Goal: Transaction & Acquisition: Subscribe to service/newsletter

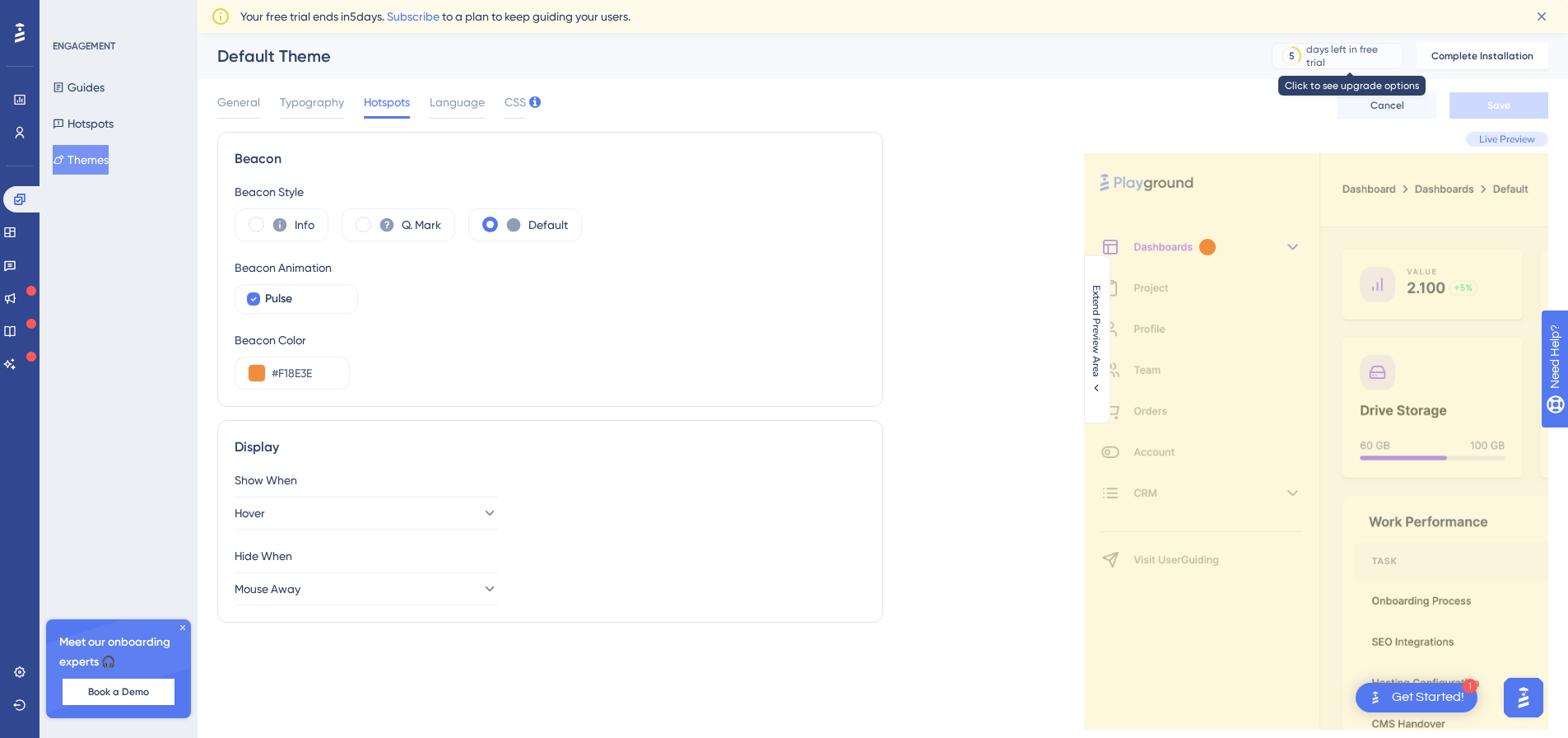
click at [1351, 61] on div "days left in free trial" at bounding box center [1352, 55] width 92 height 27
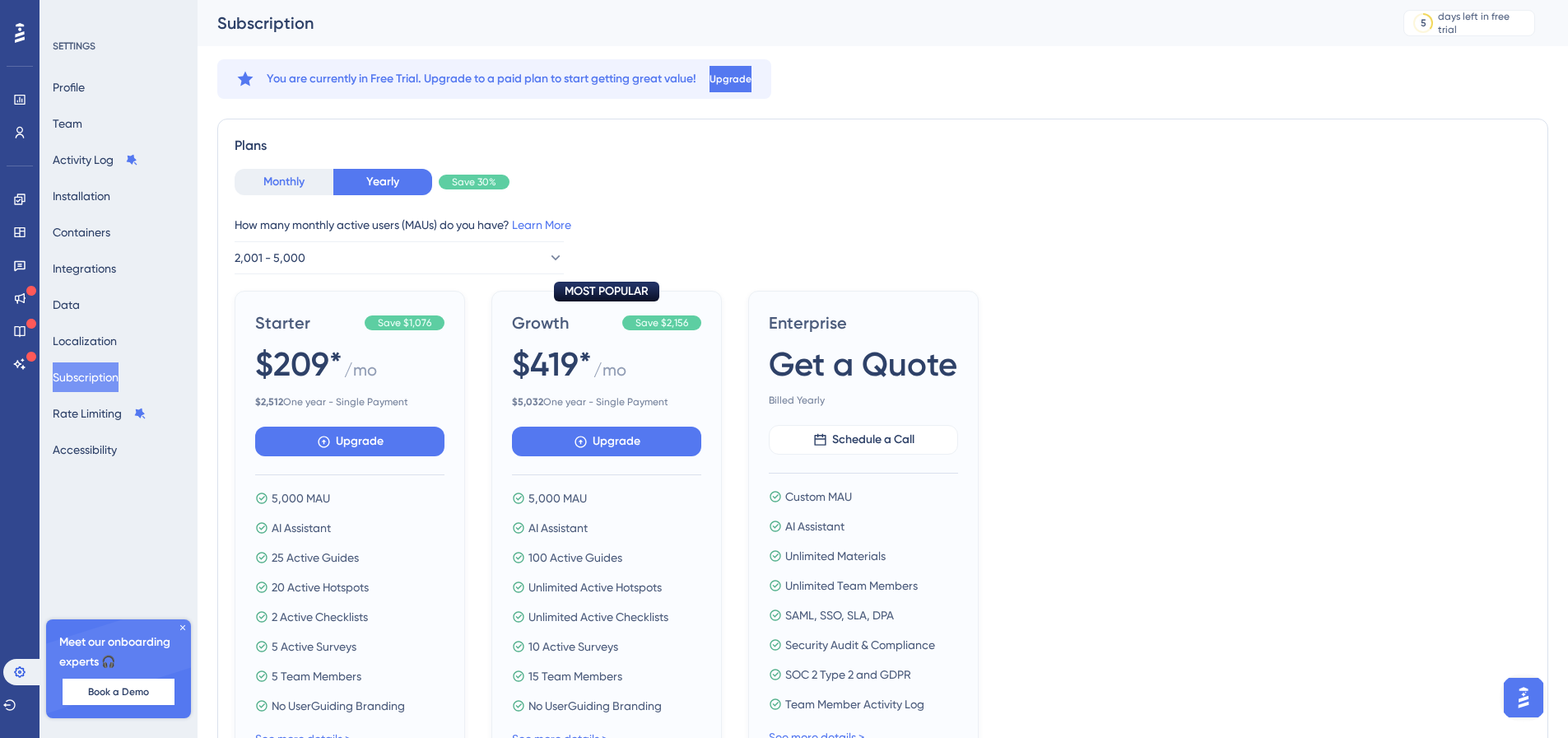
click at [290, 181] on button "Monthly" at bounding box center [284, 182] width 99 height 27
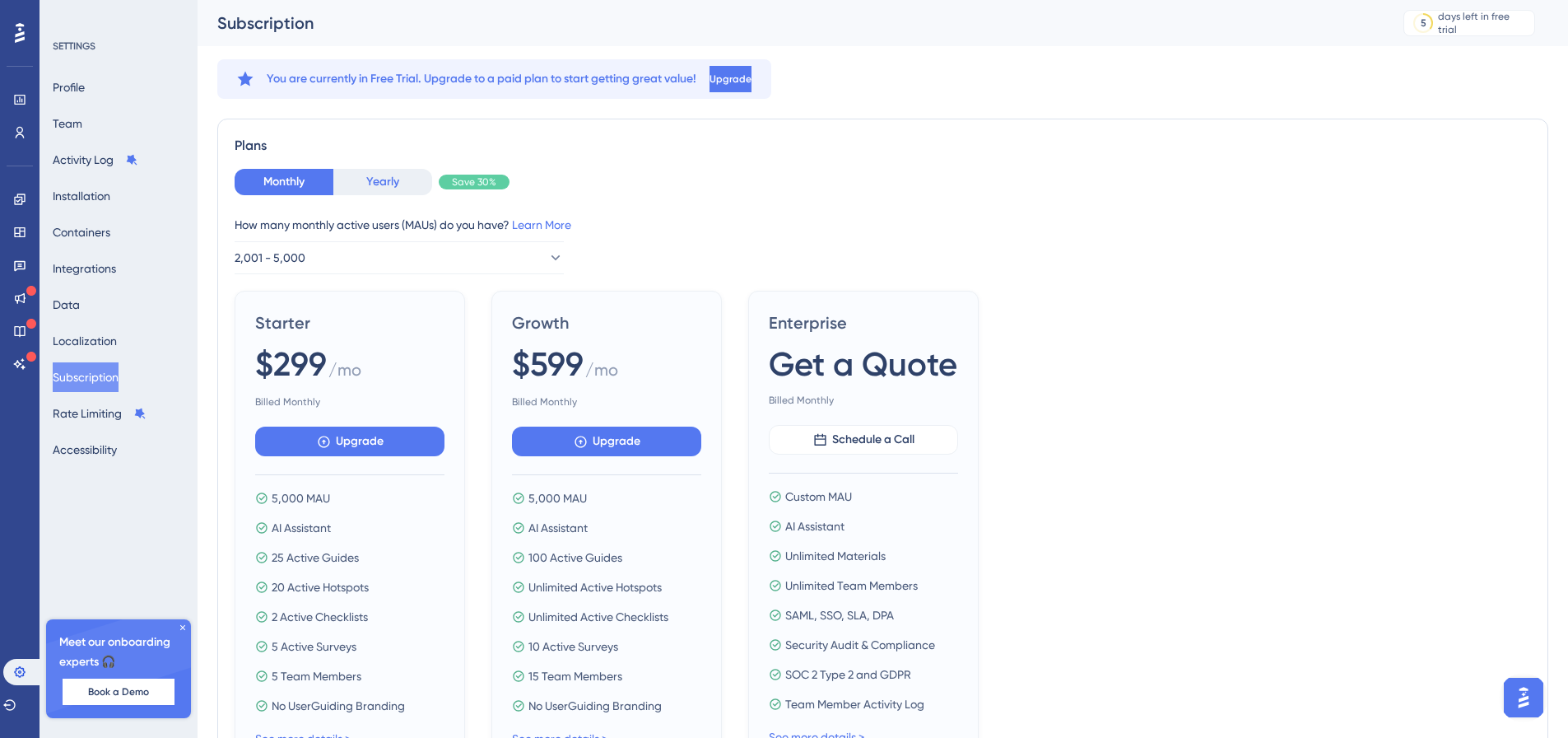
click at [399, 186] on button "Yearly" at bounding box center [383, 182] width 99 height 27
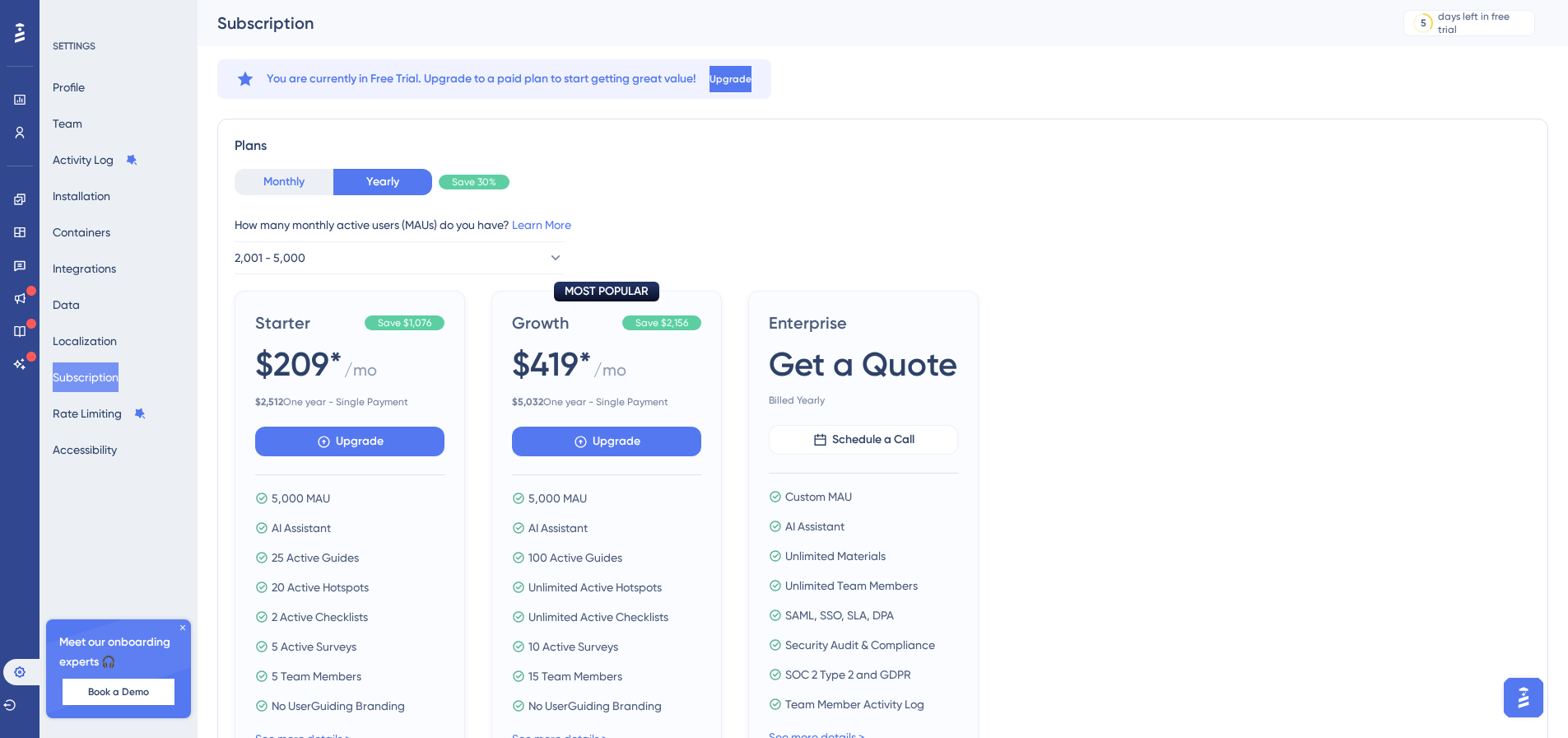
click at [307, 192] on button "Monthly" at bounding box center [284, 182] width 99 height 27
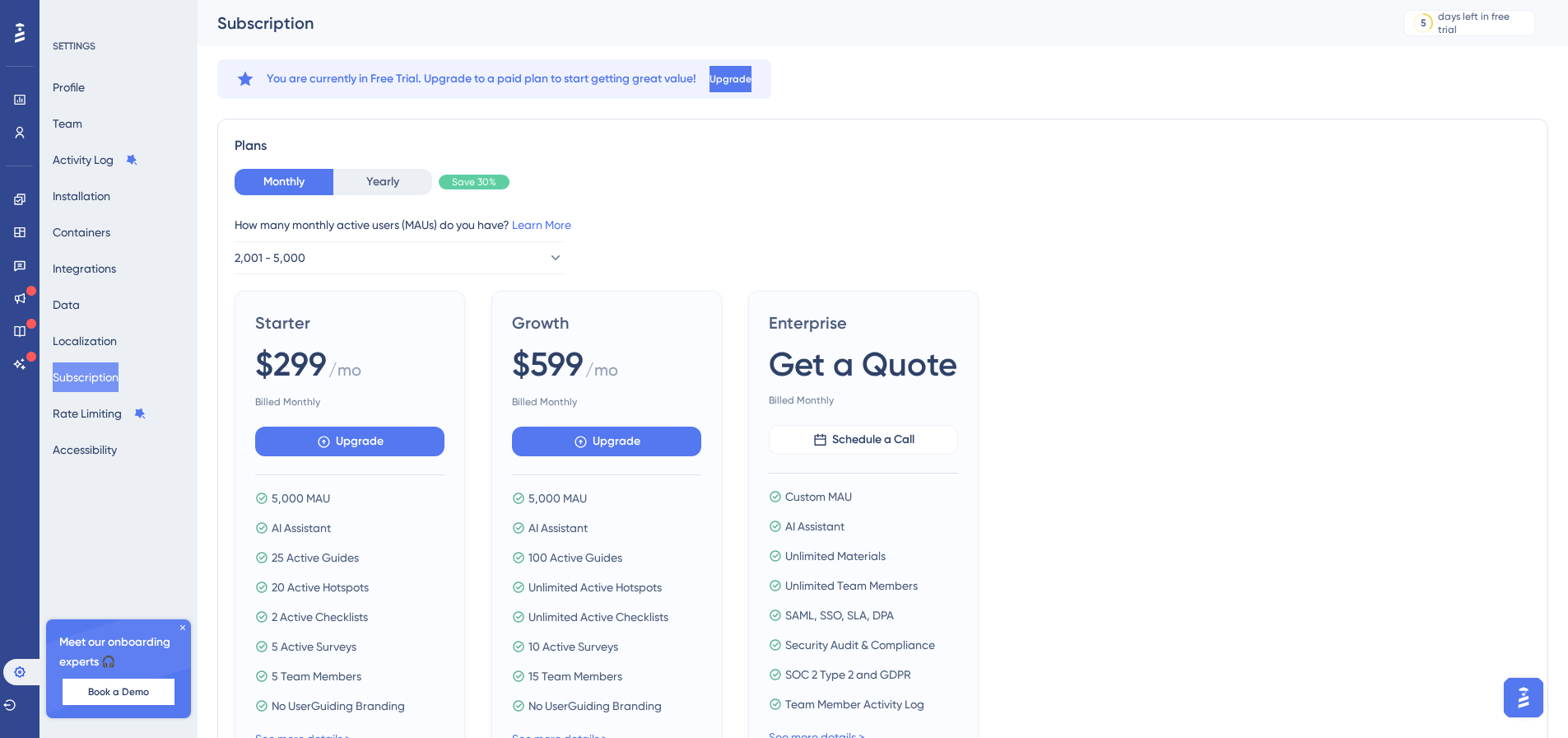
click at [1538, 412] on div "Plans Monthly Yearly Save 30% How many monthly active users ([PERSON_NAME]) do …" at bounding box center [883, 452] width 1331 height 668
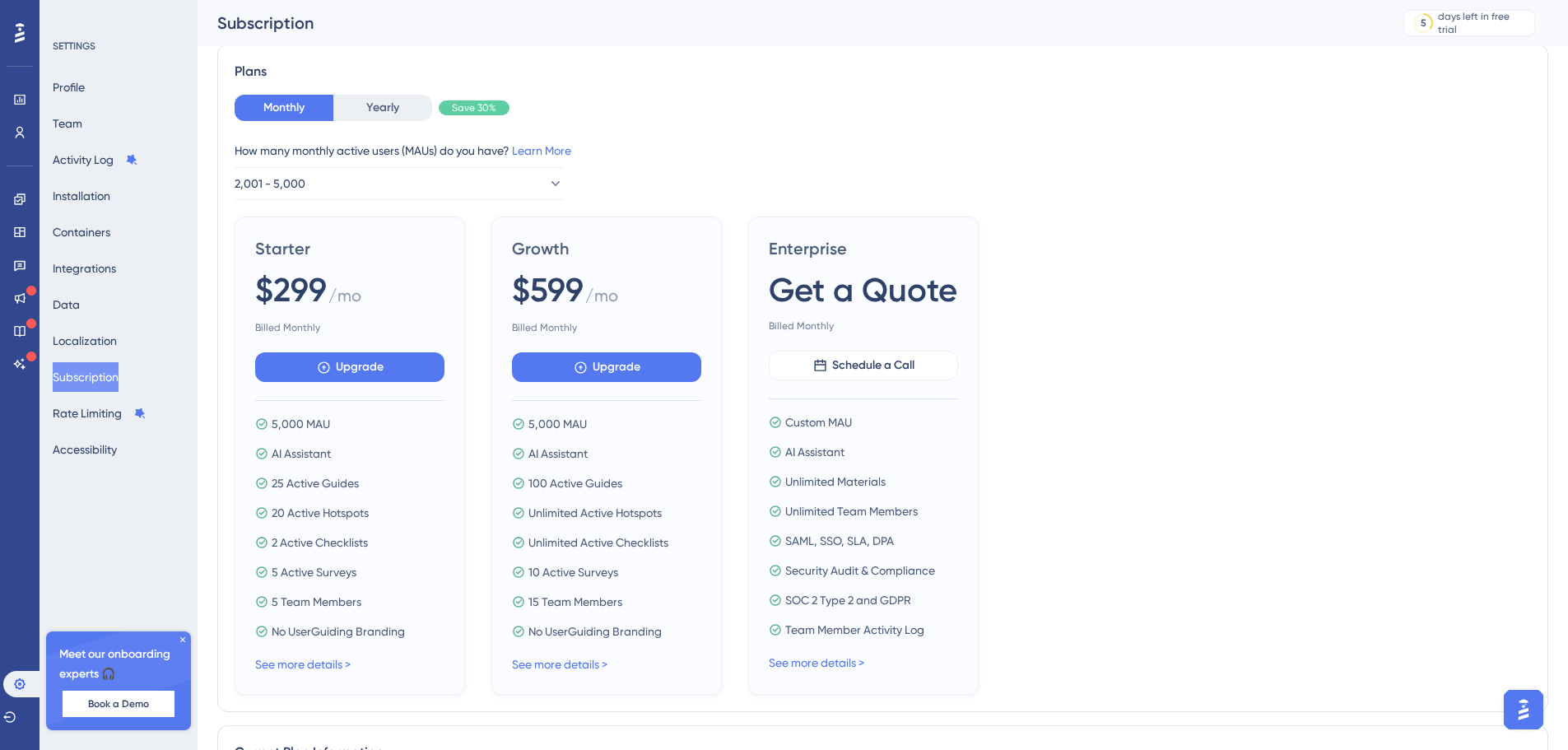
scroll to position [82, 0]
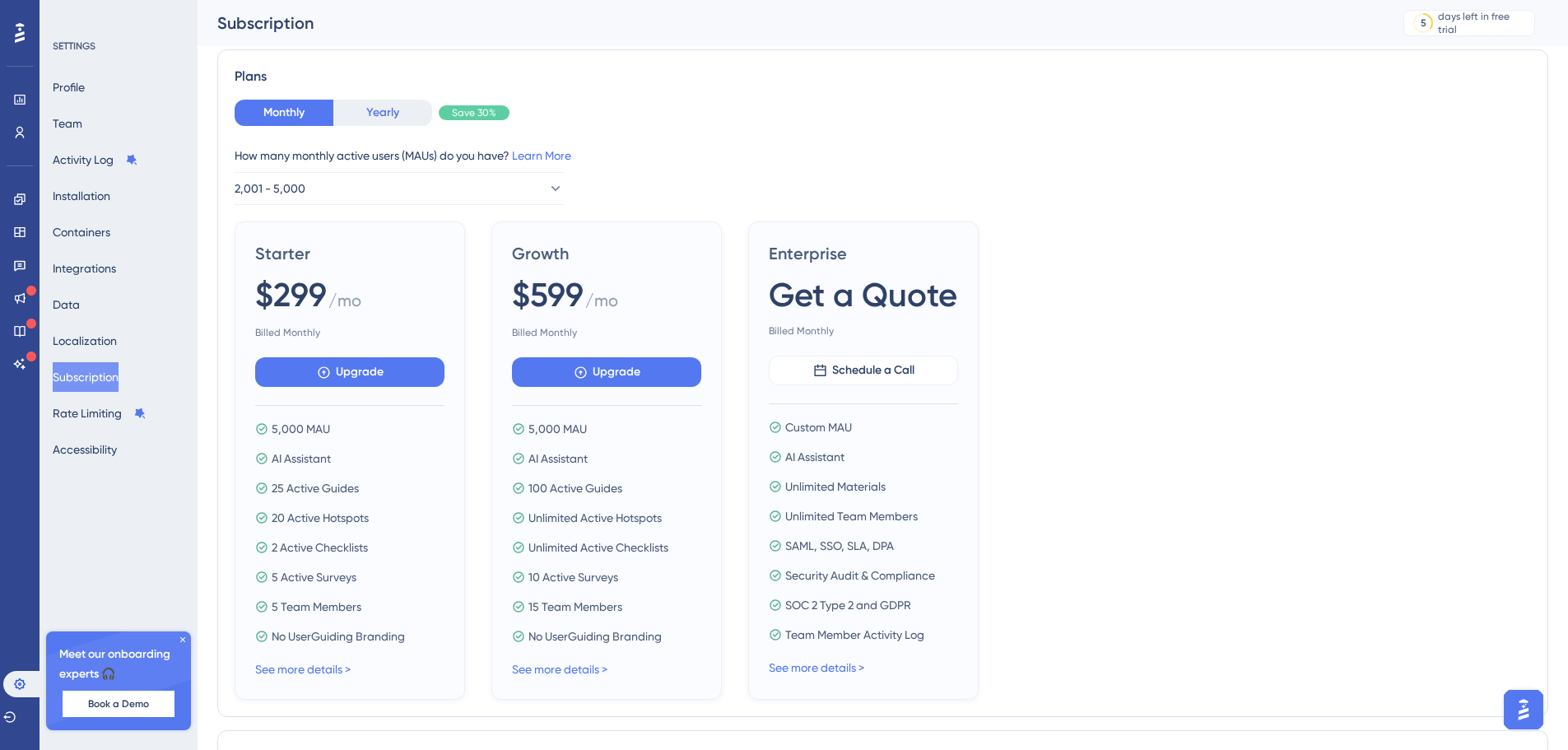
click at [401, 114] on button "Yearly" at bounding box center [383, 112] width 99 height 27
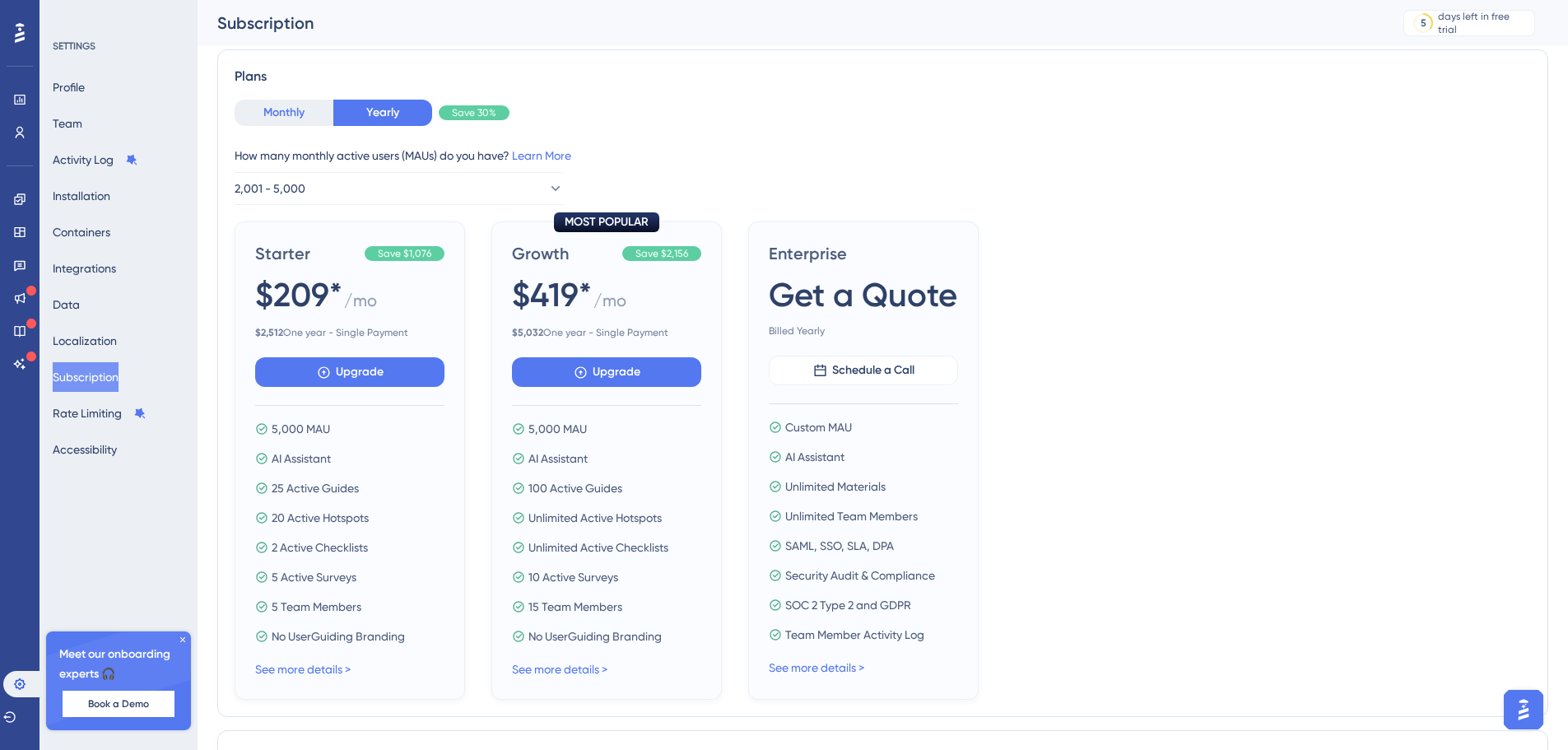
click at [281, 113] on button "Monthly" at bounding box center [284, 112] width 99 height 27
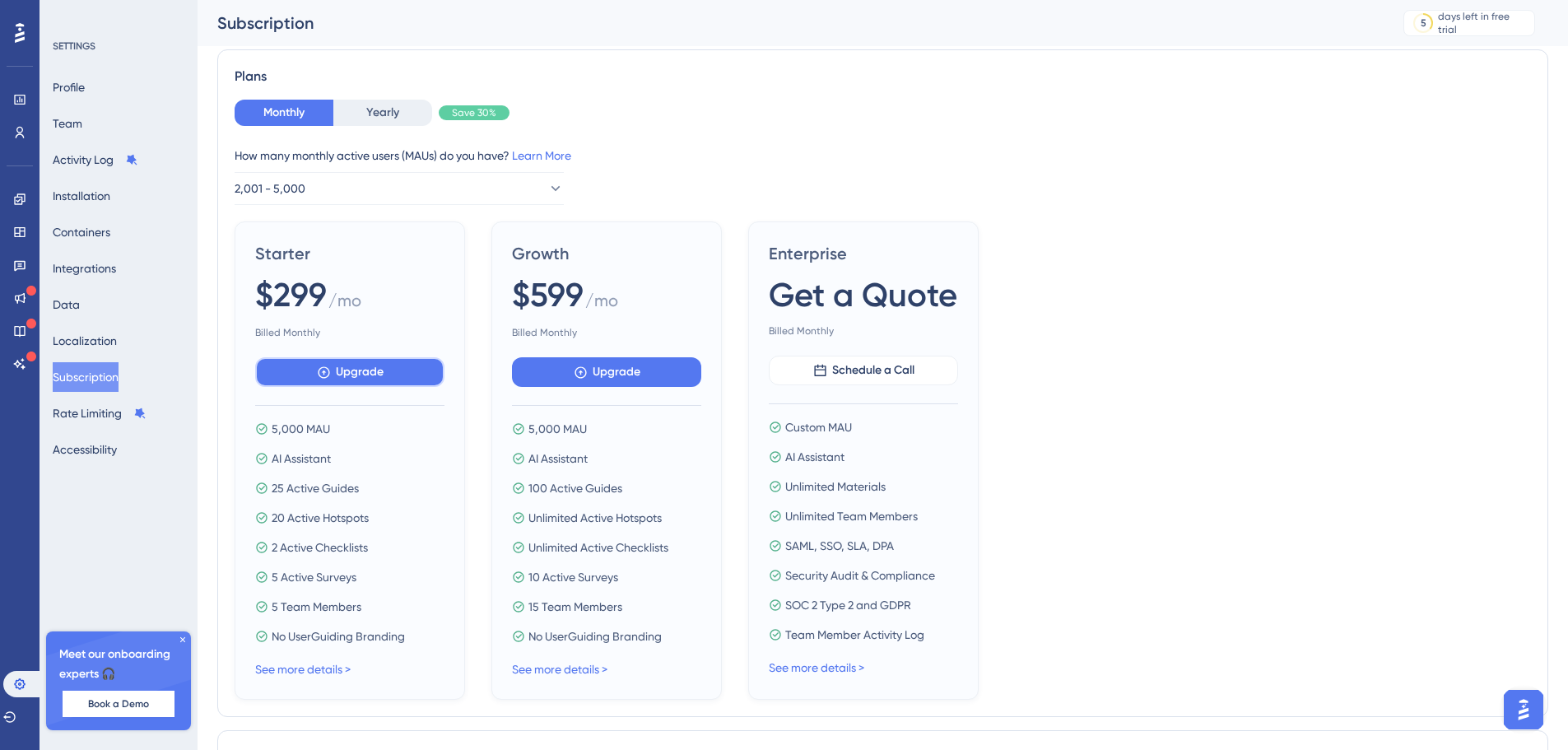
click at [387, 381] on button "Upgrade" at bounding box center [350, 372] width 190 height 30
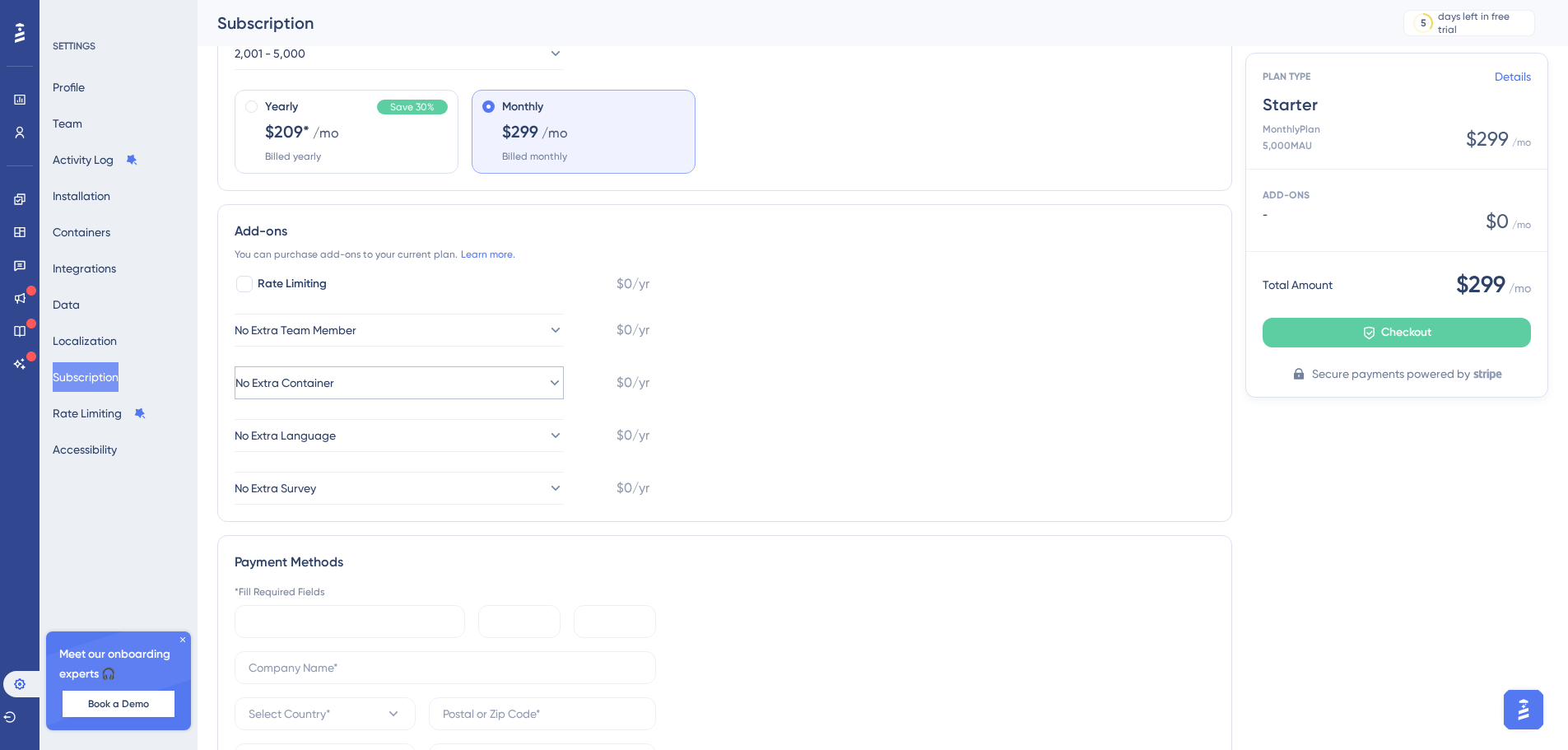
scroll to position [82, 0]
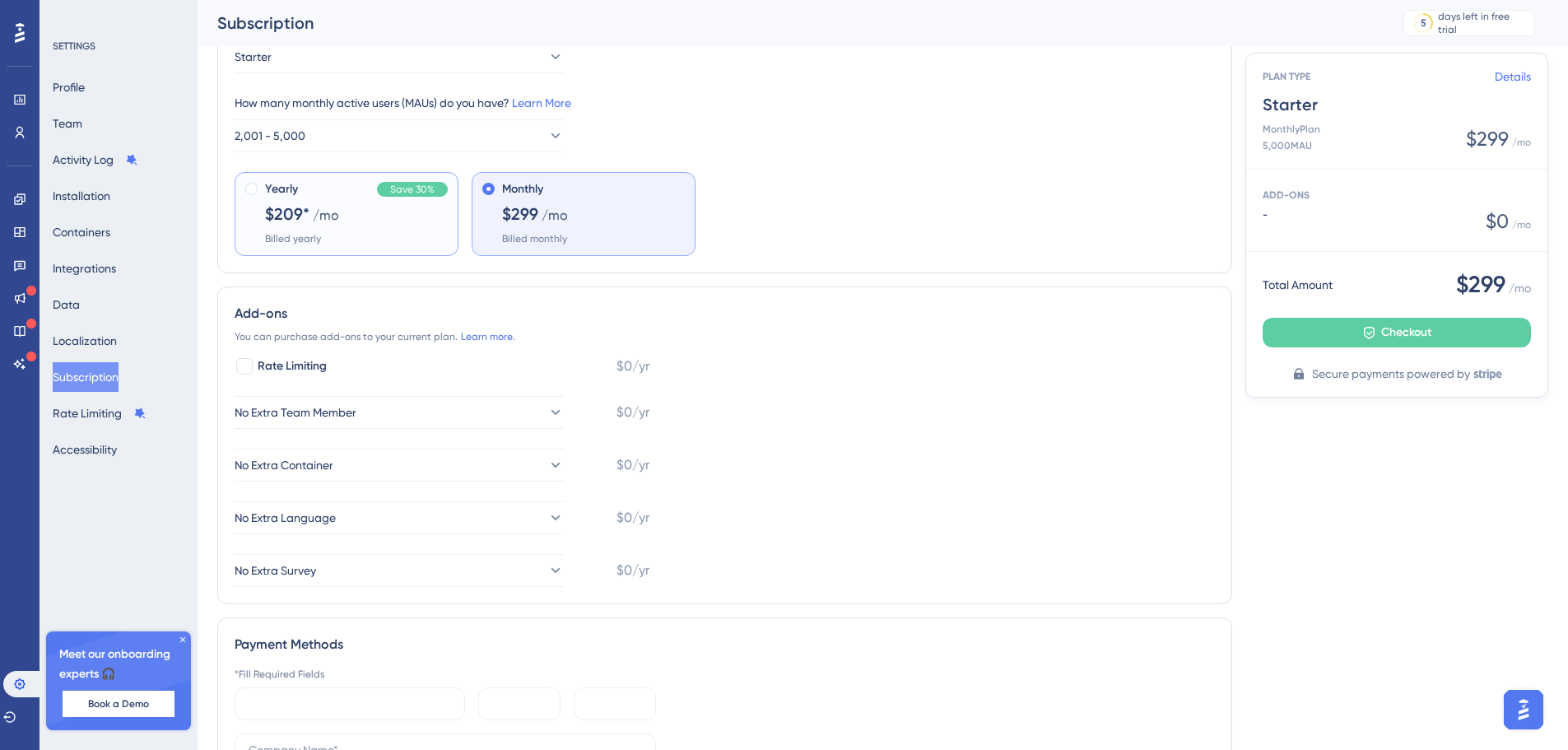
click at [396, 248] on div "Yearly Save 30% $209* /mo Billed yearly" at bounding box center [347, 213] width 224 height 84
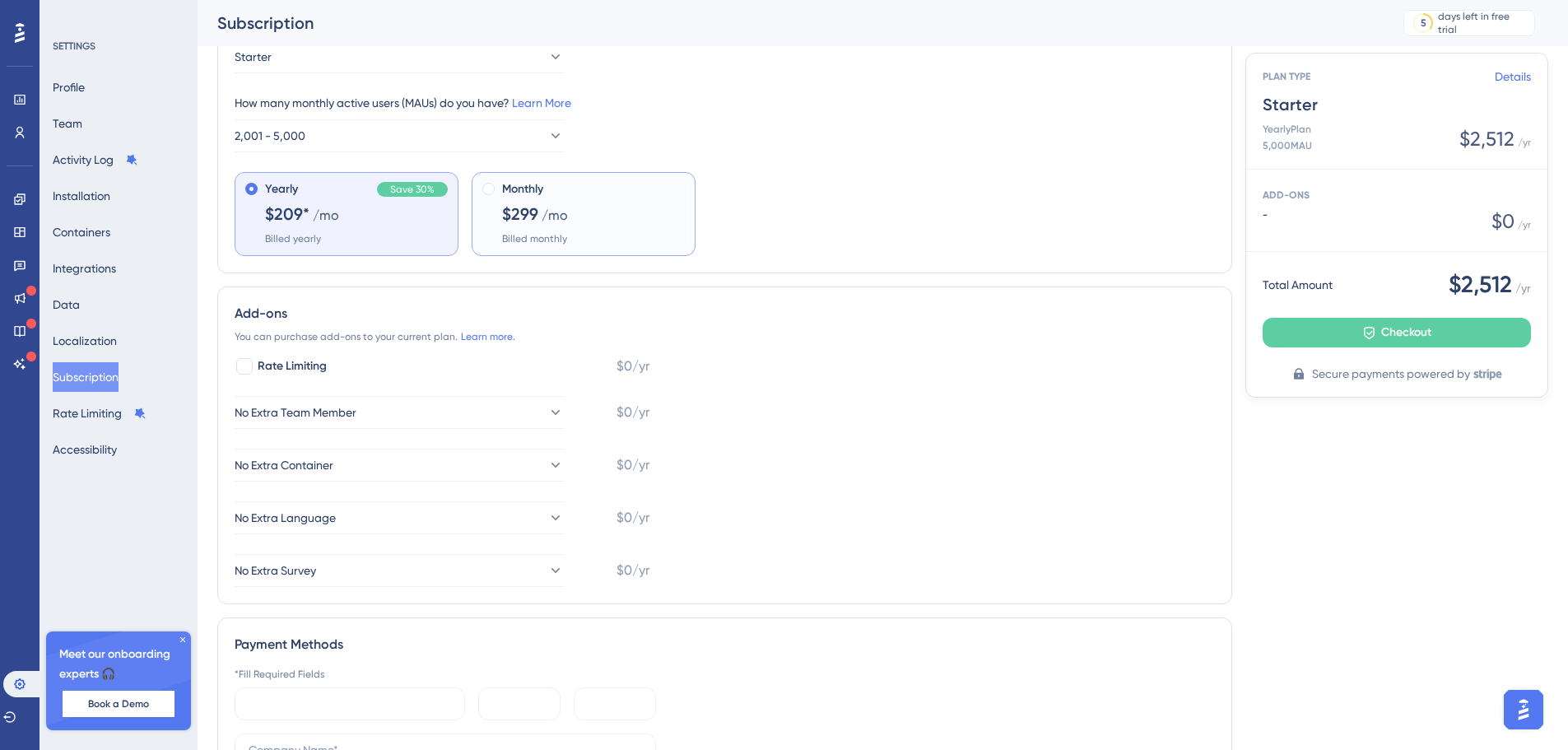
click at [615, 230] on div "Monthly $299 /mo Billed monthly" at bounding box center [593, 212] width 183 height 66
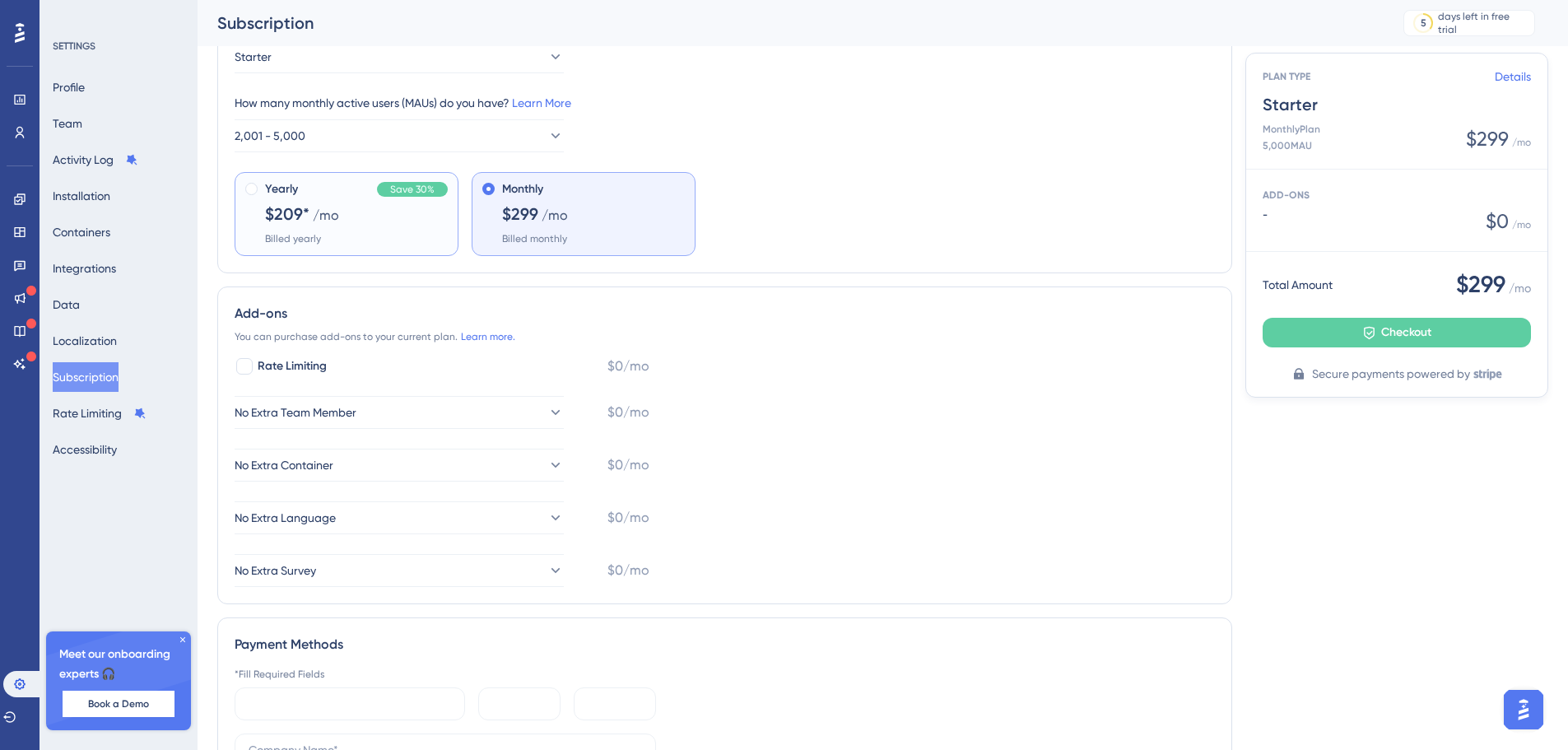
click at [400, 237] on div "Yearly Save 30% $209* /mo Billed yearly" at bounding box center [355, 212] width 183 height 66
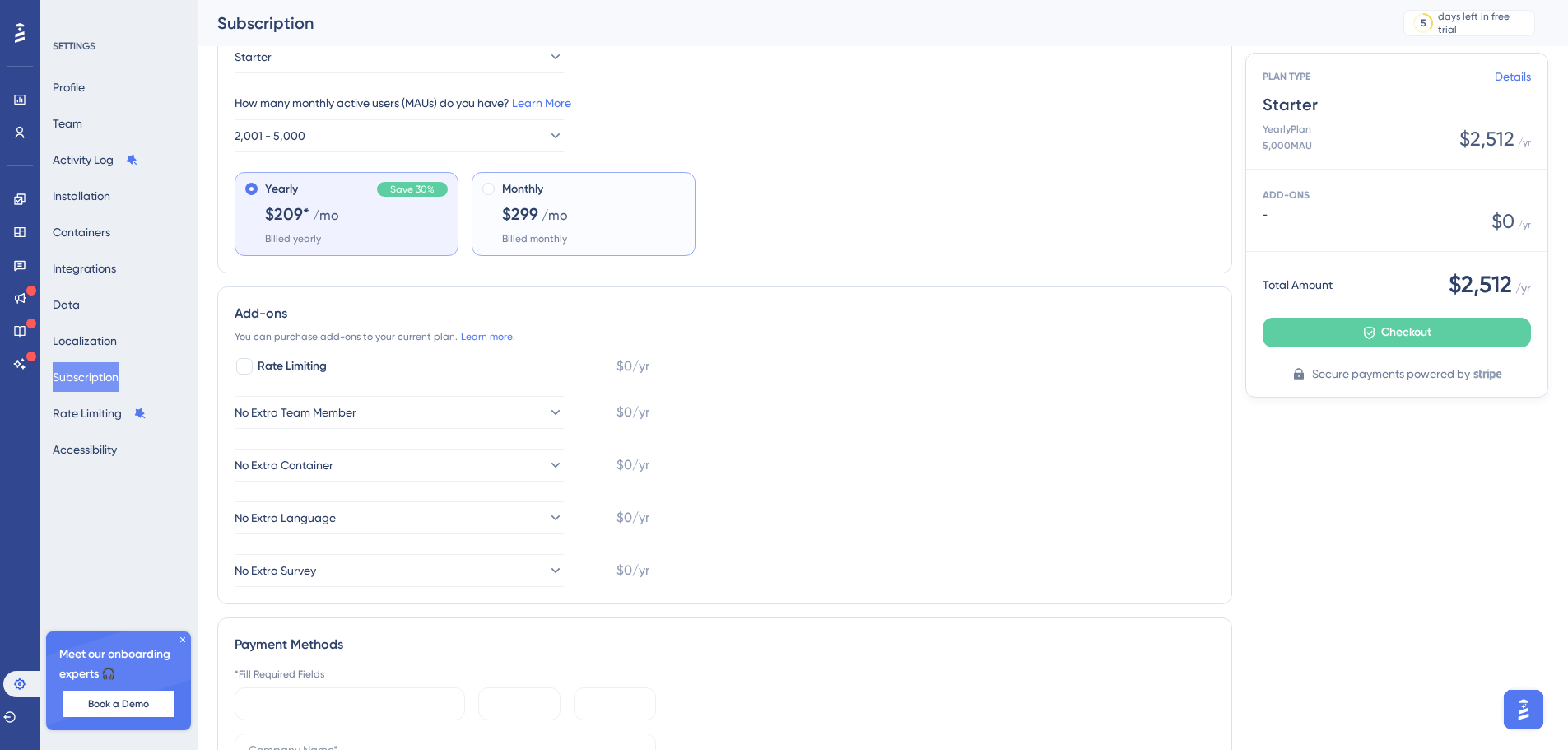
click at [622, 244] on div "Monthly $299 /mo Billed monthly" at bounding box center [593, 212] width 183 height 66
